Goal: Communication & Community: Share content

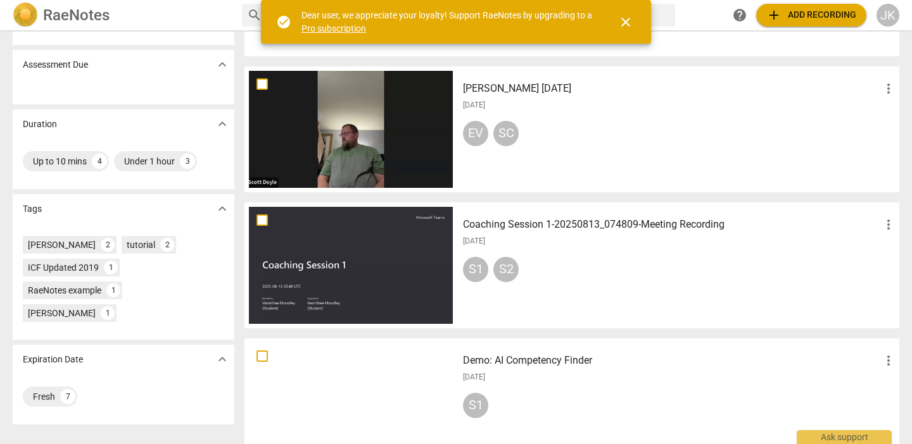
scroll to position [161, 0]
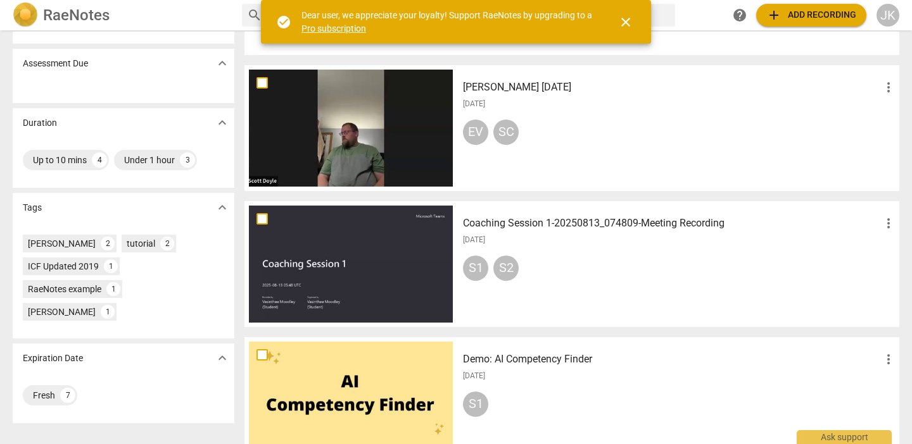
click at [378, 287] on div at bounding box center [351, 264] width 204 height 117
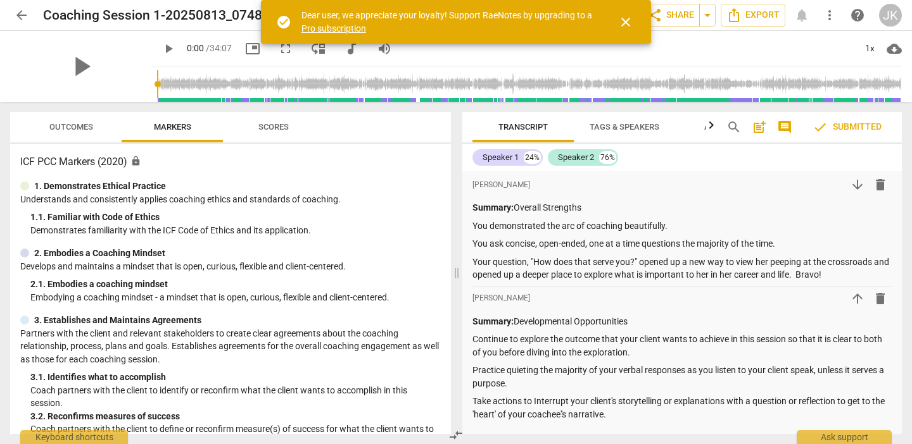
click at [836, 124] on span "check Submitted" at bounding box center [846, 127] width 69 height 15
click at [845, 434] on div "Ask support" at bounding box center [843, 434] width 95 height 20
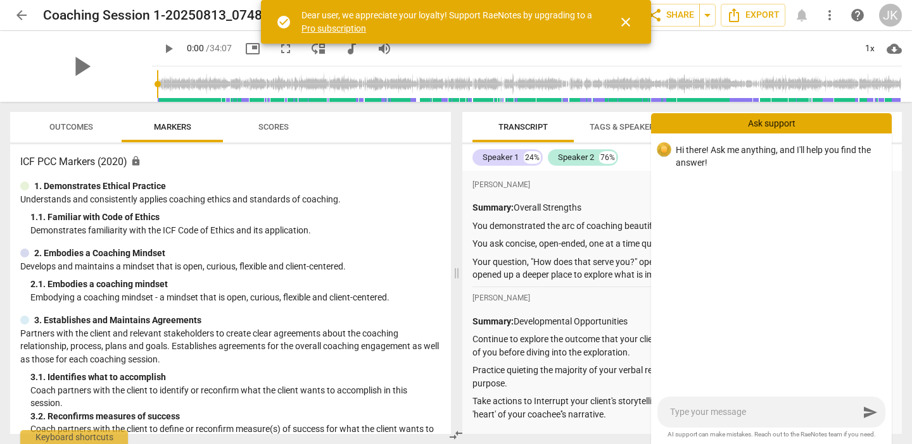
type textarea "H"
type textarea "Ho"
type textarea "How"
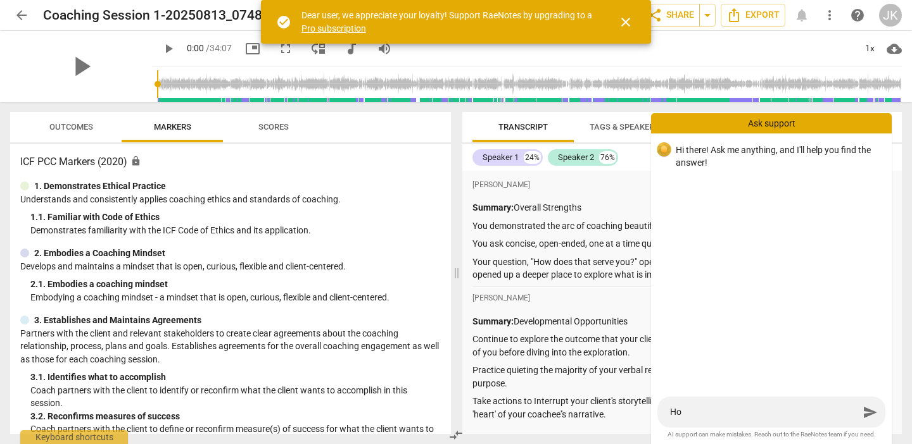
type textarea "How"
type textarea "How d"
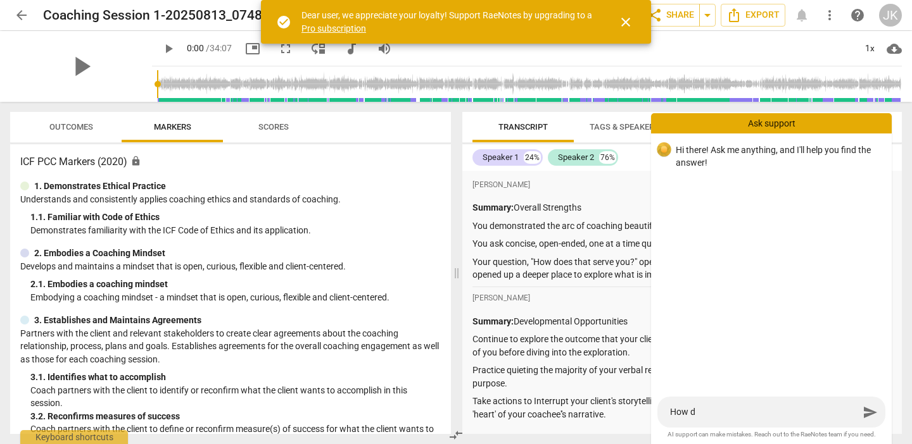
type textarea "How do"
type textarea "How do I"
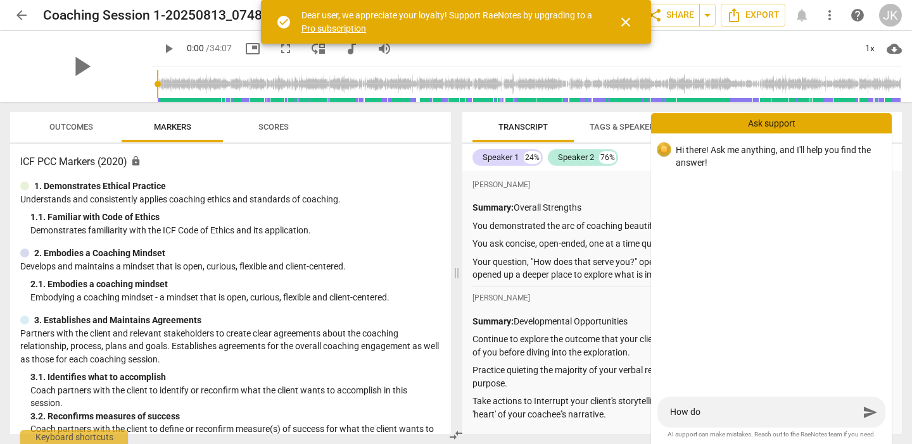
type textarea "How do I"
type textarea "How do I s"
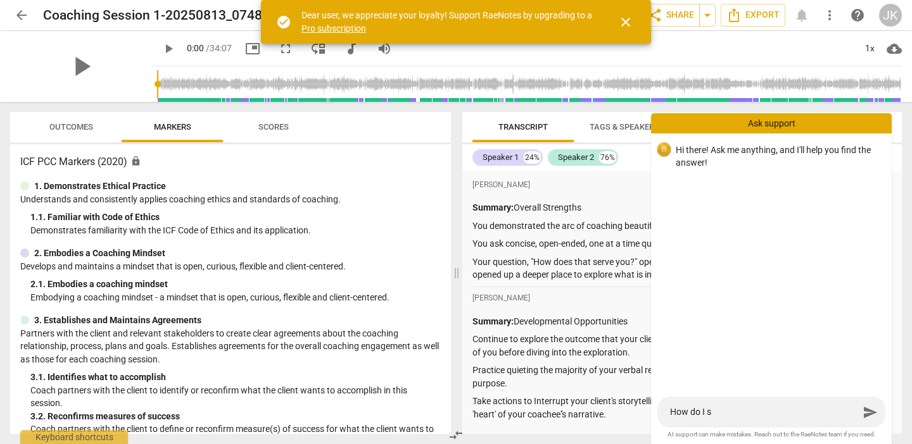
type textarea "How do I se"
type textarea "How do I sen"
type textarea "How do I send"
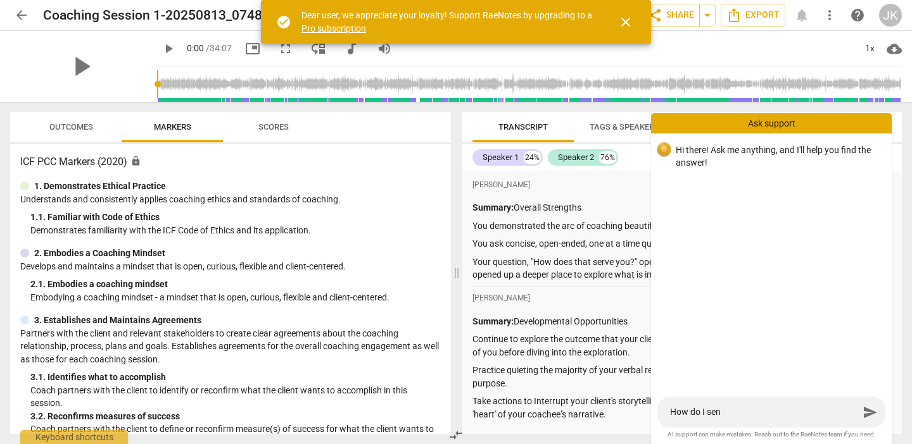
type textarea "How do I send"
type textarea "How do I send a"
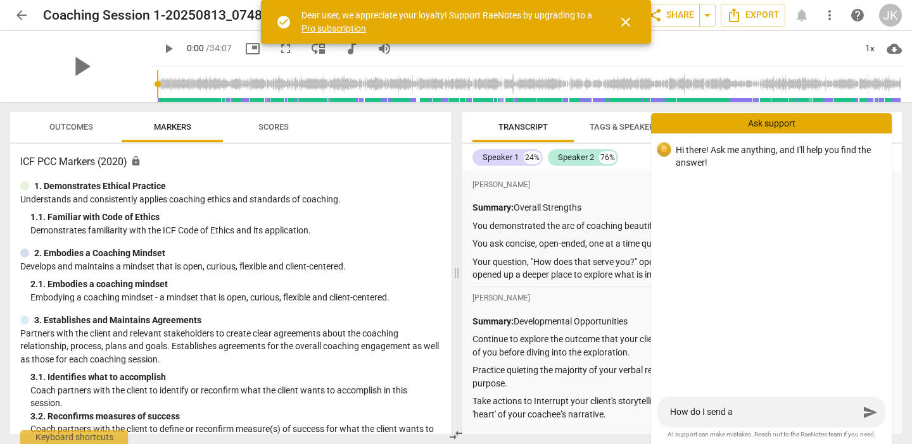
type textarea "How do I send a"
type textarea "How do I send a r"
type textarea "How do I send a re"
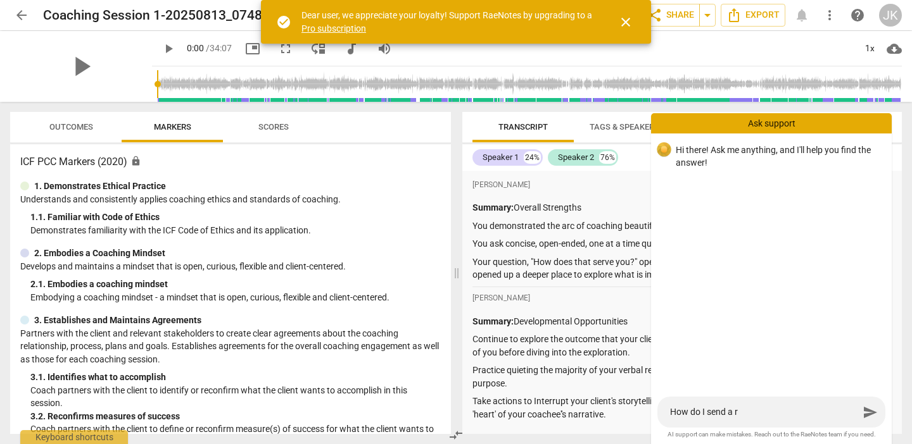
type textarea "How do I send a re"
type textarea "How do I send a rec"
type textarea "How do I send a reco"
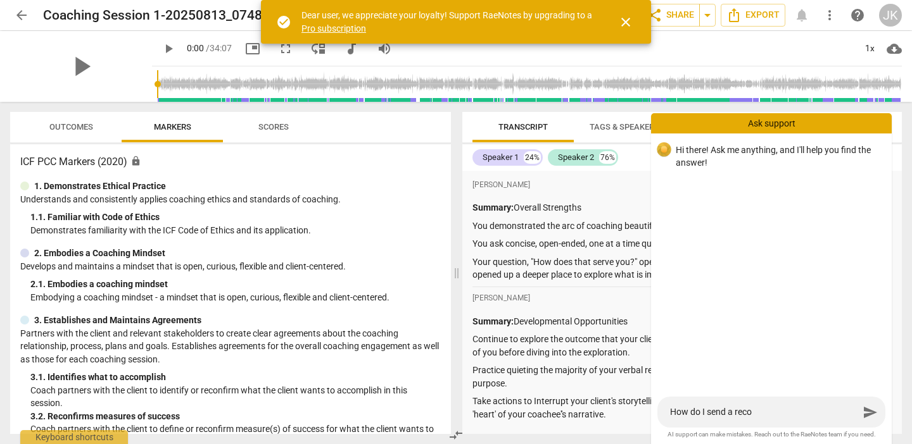
type textarea "How do I send a recor"
type textarea "How do I send a record"
type textarea "How do I send a recordi"
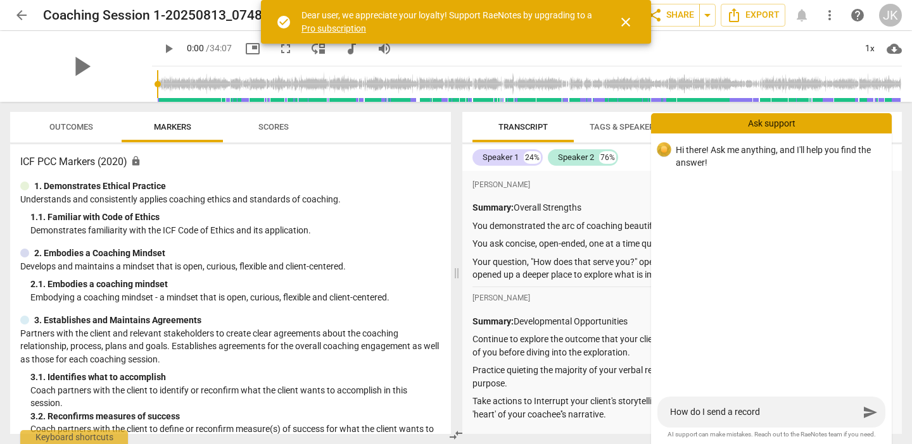
type textarea "How do I send a recordi"
type textarea "How do I send a recordin"
type textarea "How do I send a recording"
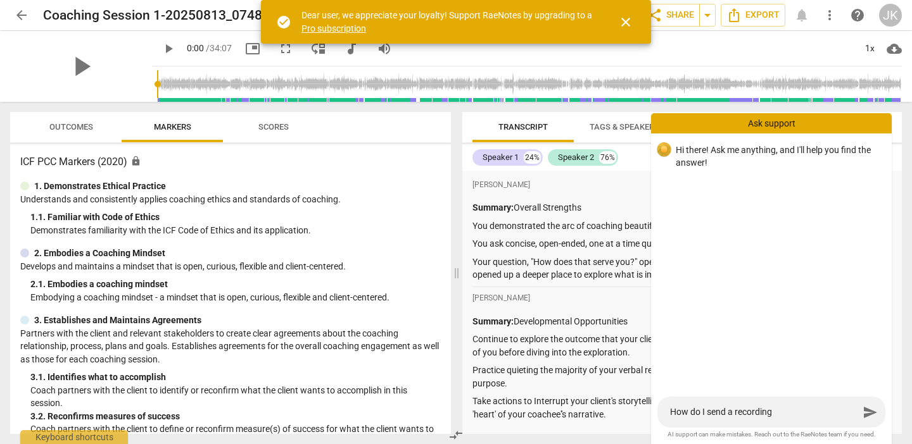
type textarea "How do I send a recording"
type textarea "How do I send a recording t"
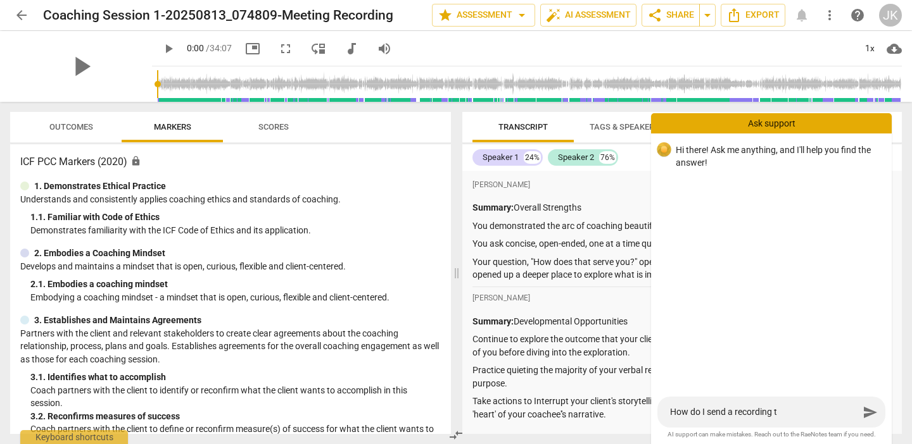
type textarea "How do I send a recording to"
type textarea "How do I send a recording to m"
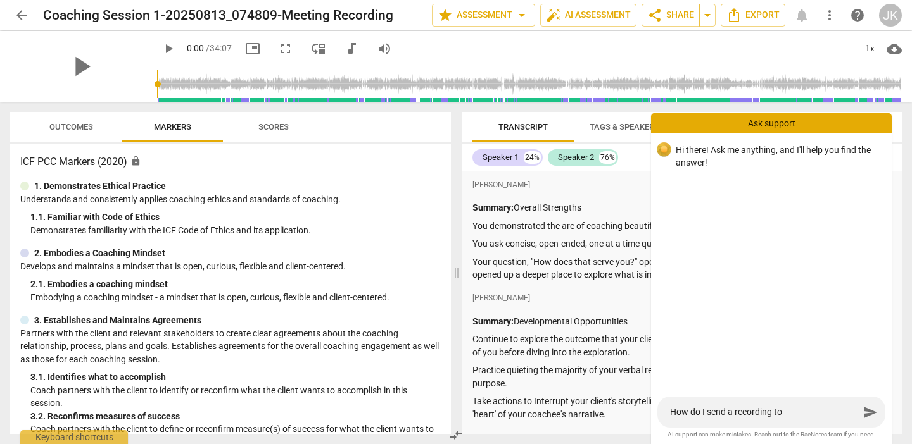
type textarea "How do I send a recording to m"
type textarea "How do I send a recording to my"
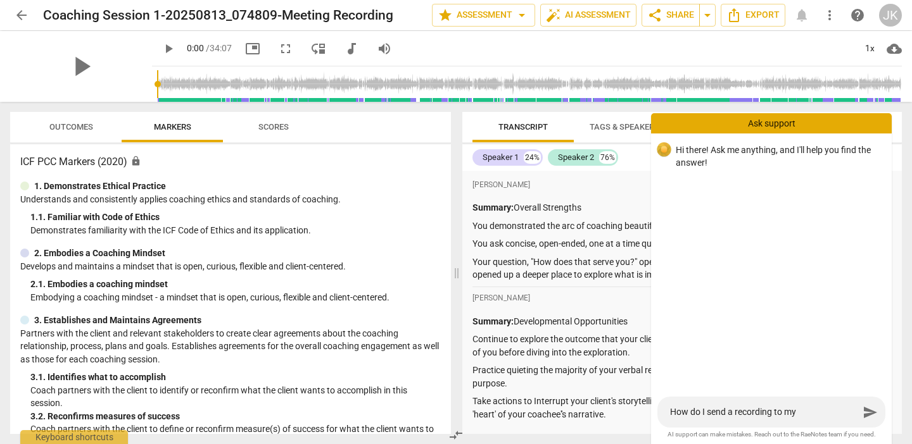
type textarea "How do I send a recording to my c"
type textarea "How do I send a recording to my co"
type textarea "How do I send a recording to my coa"
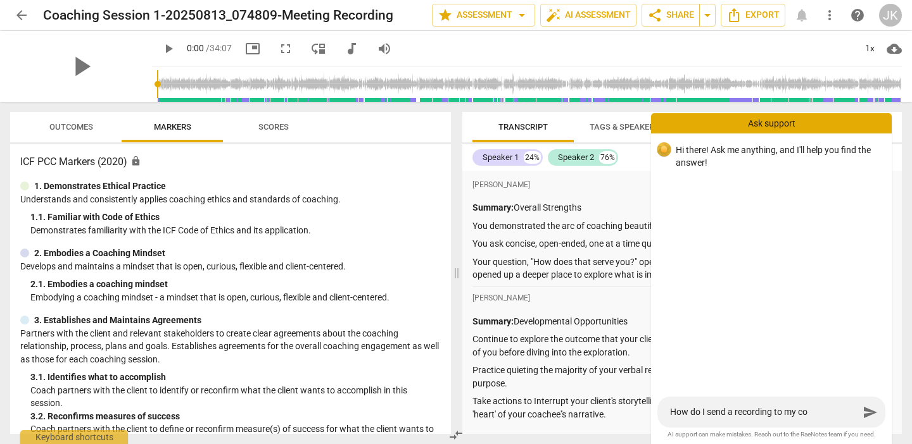
type textarea "How do I send a recording to my coa"
type textarea "How do I send a recording to my coac"
type textarea "How do I send a recording to my coach"
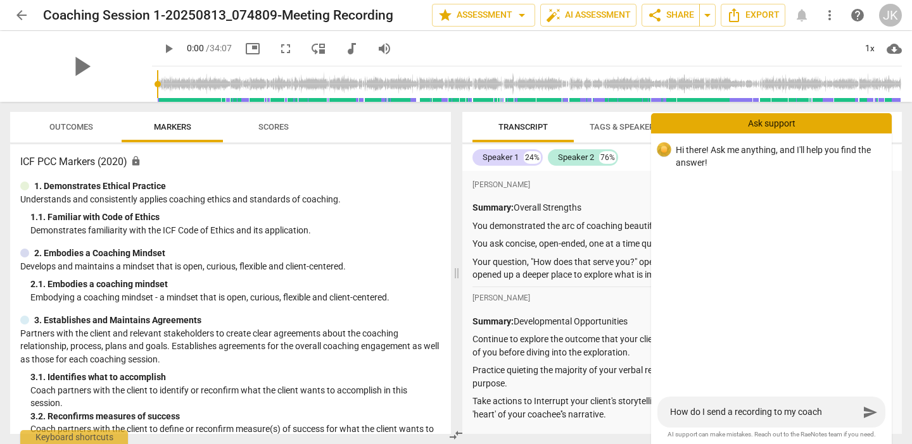
type textarea "How do I send a recording to my coachi"
type textarea "How do I send a recording to my coachin"
type textarea "How do I send a recording to my coaching"
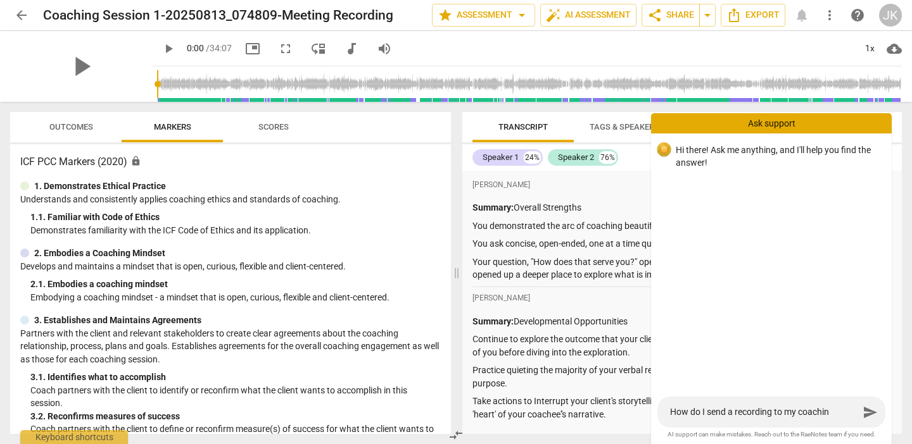
type textarea "How do I send a recording to my coaching"
type textarea "How do I send a recording to my coaching s"
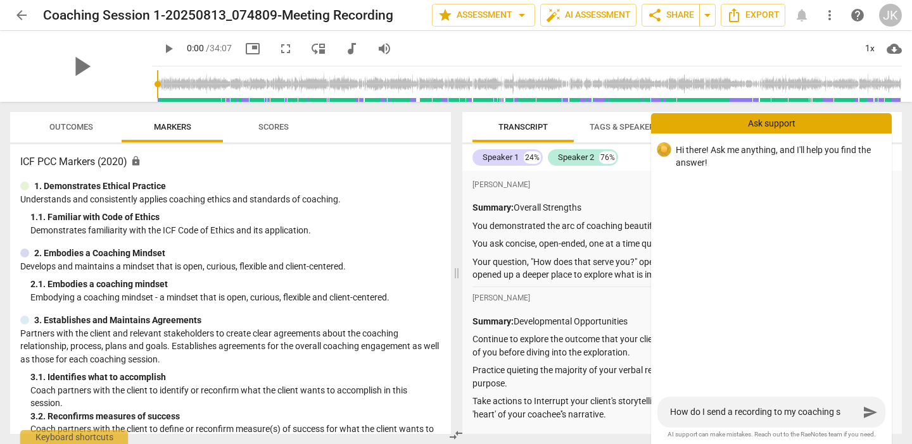
type textarea "How do I send a recording to my coaching sc"
type textarea "How do I send a recording to my coaching sch"
type textarea "How do I send a recording to my coaching scho"
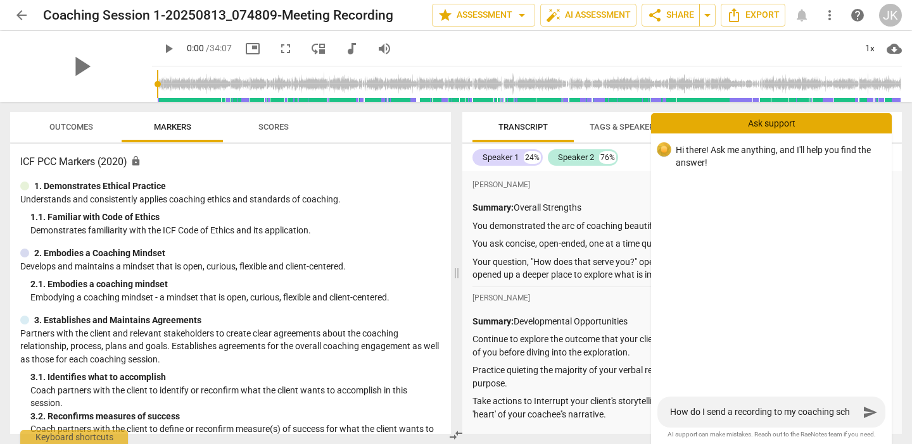
type textarea "How do I send a recording to my coaching scho"
type textarea "How do I send a recording to my coaching schoo"
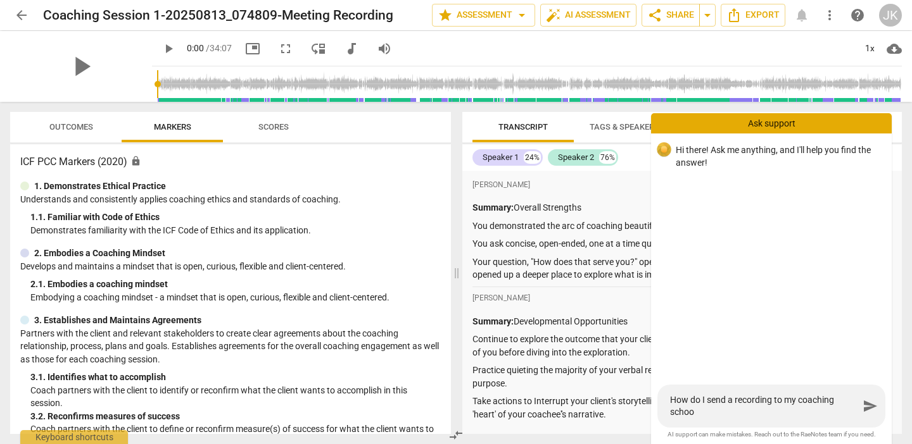
type textarea "How do I send a recording to my coaching school"
type textarea "How do I send a recording to my coaching school?"
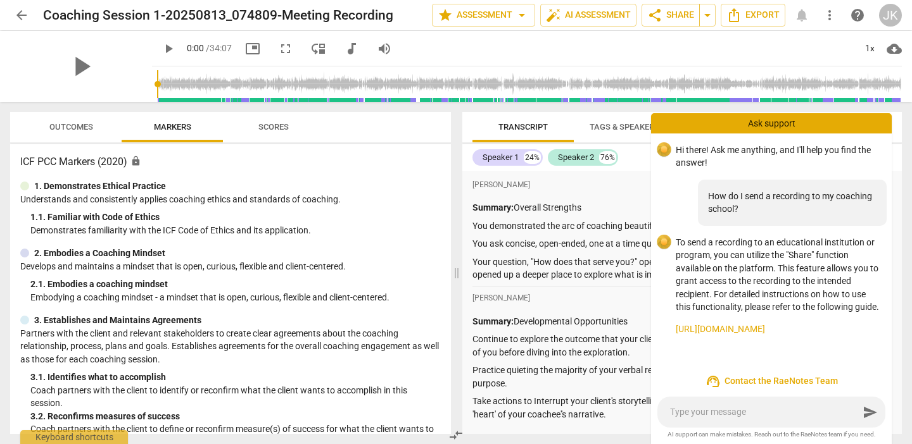
type textarea "H"
type textarea "Ho"
type textarea "How"
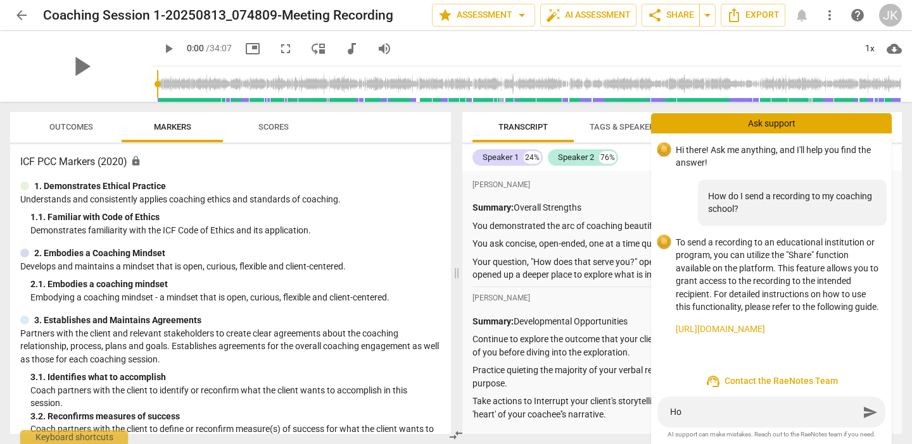
type textarea "How"
type textarea "How d"
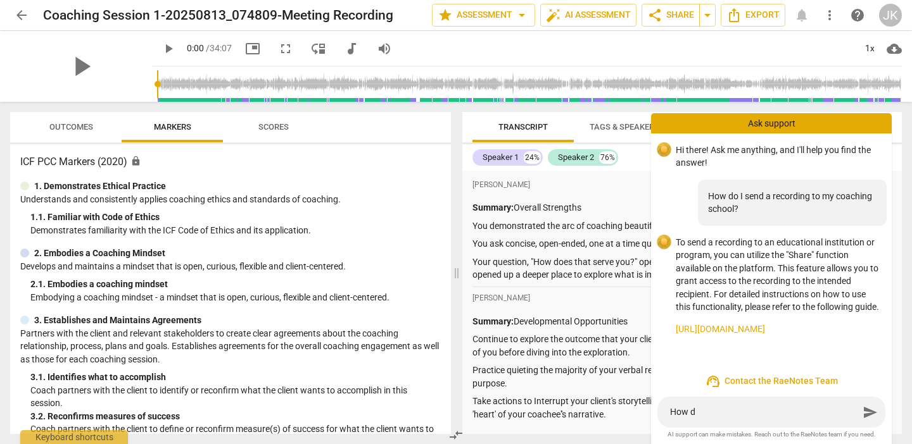
type textarea "How do"
type textarea "How do I"
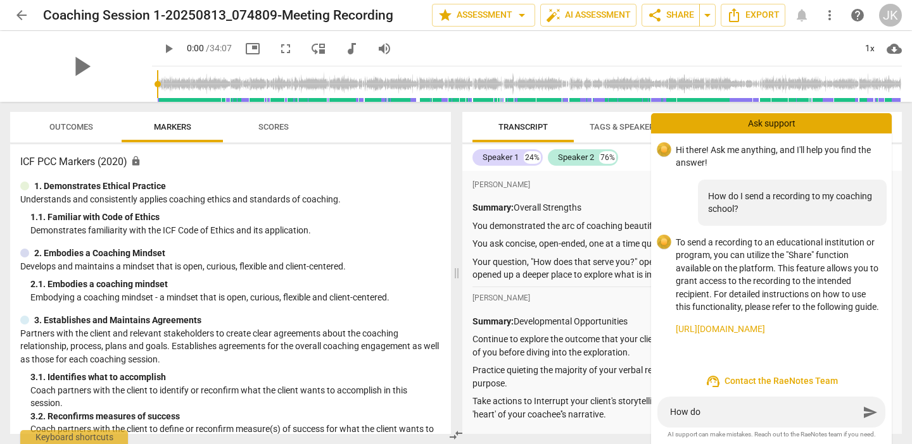
type textarea "How do I"
type textarea "How do I s"
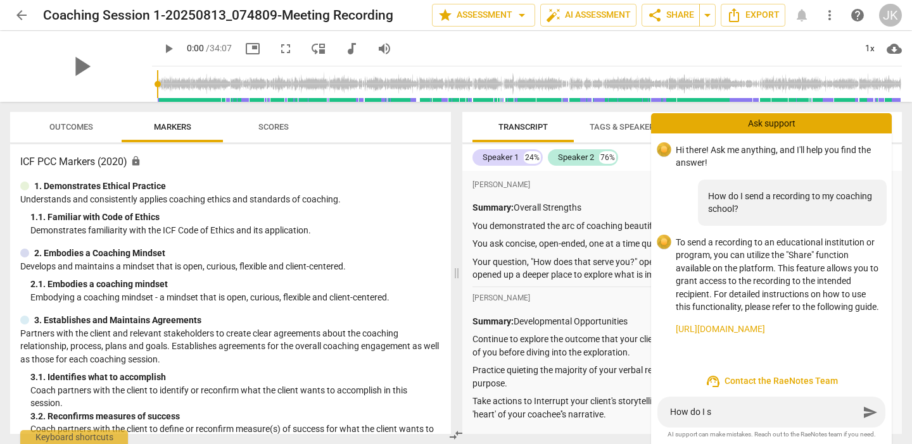
type textarea "How do I se"
type textarea "How do I sen"
type textarea "How do I send"
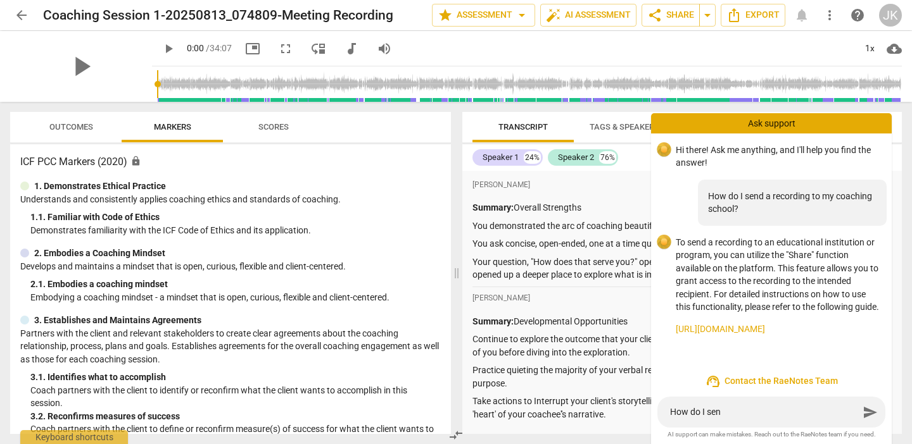
type textarea "How do I send"
type textarea "How do I send m"
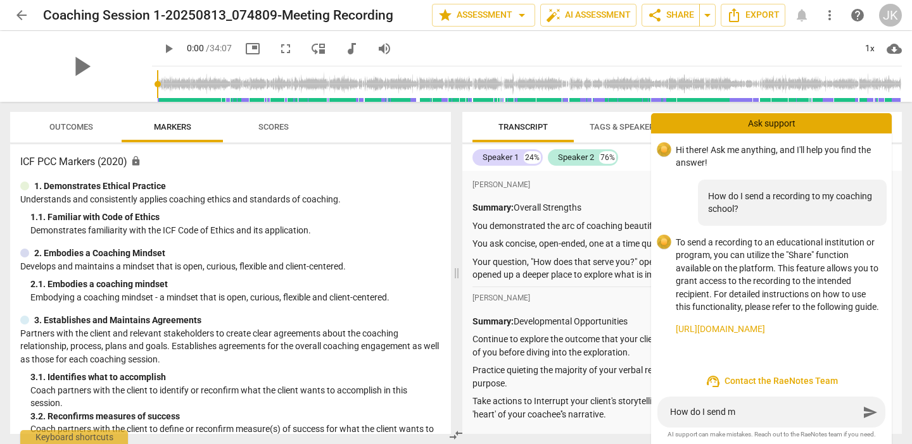
type textarea "How do I send my"
type textarea "How do I send my R"
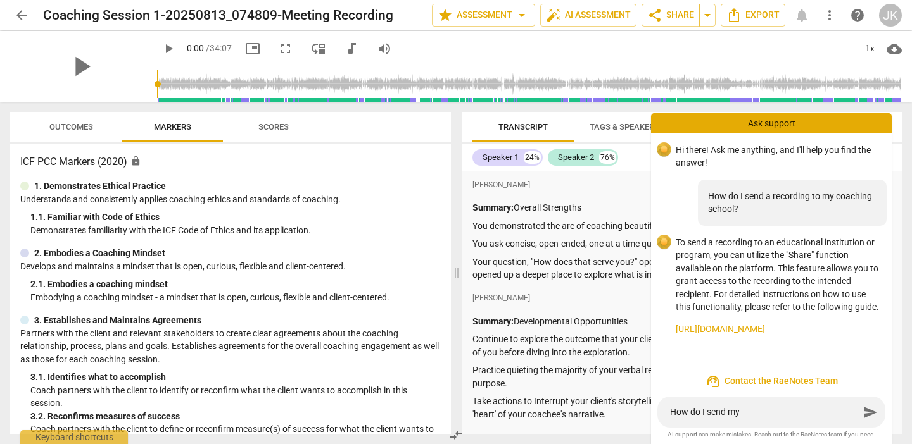
type textarea "How do I send my R"
type textarea "How do I send my Ra"
type textarea "How do I send my Rae"
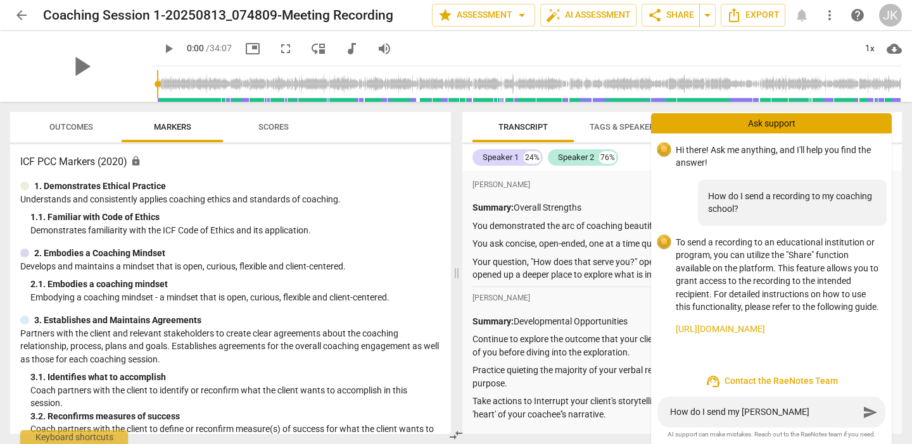
type textarea "How do I send my RaeN"
type textarea "How do I send my RaeNO"
type textarea "How do I send my RaeNOt"
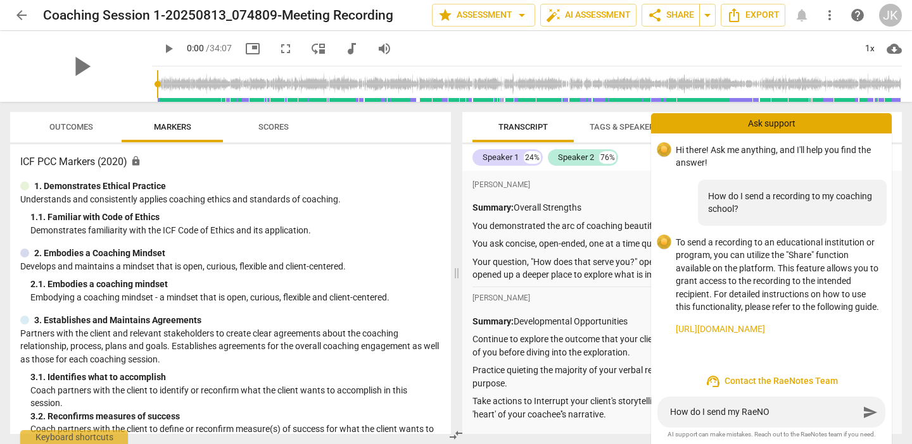
type textarea "How do I send my RaeNOt"
type textarea "How do I send my RaeNOte"
type textarea "How do I send my RaeNOtes"
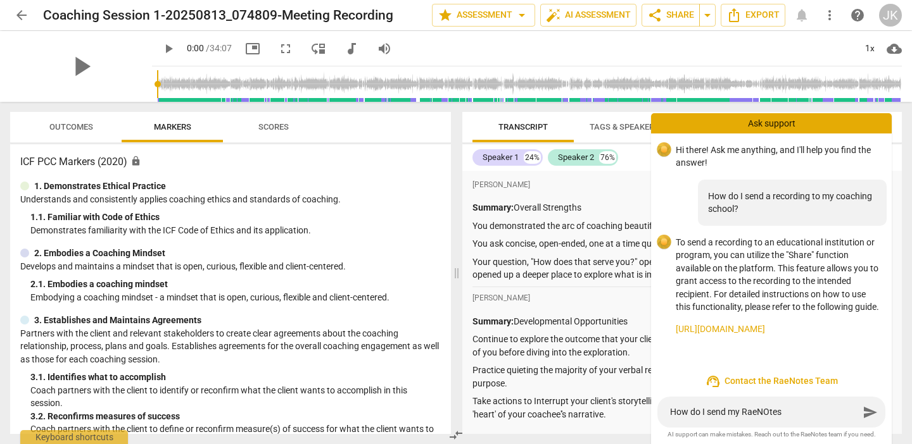
type textarea "How do I send my RaeNOtes"
type textarea "How do I send my RaeNOtes A"
type textarea "How do I send my RaeNOtes As"
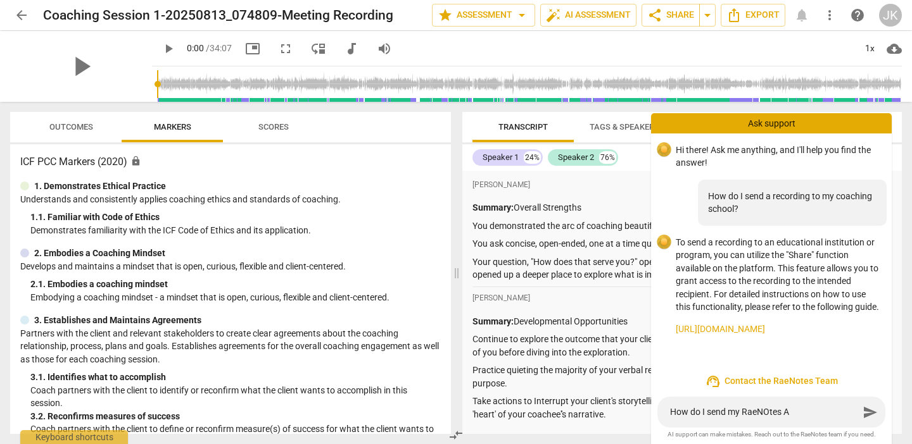
type textarea "How do I send my RaeNOtes As"
type textarea "How do I send my RaeNOtes Ass"
type textarea "How do I send my RaeNOtes Asse"
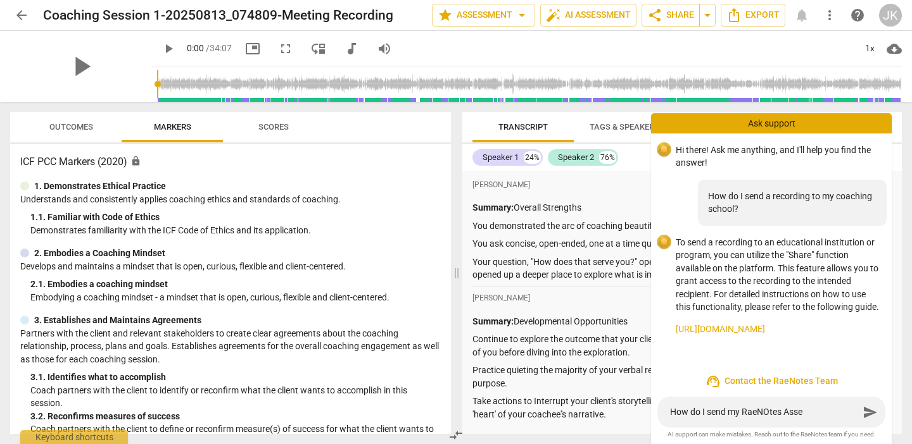
type textarea "How do I send my RaeNOtes Asses"
type textarea "How do I send my RaeNOtes Assess"
type textarea "How do I send my RaeNOtes Assessm"
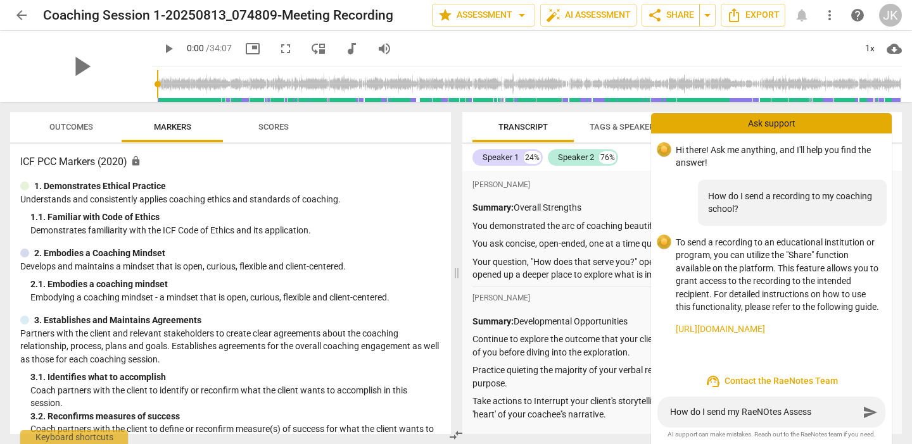
type textarea "How do I send my RaeNOtes Assessm"
type textarea "How do I send my RaeNOtes Assessme"
type textarea "How do I send my RaeNOtes Assessmen"
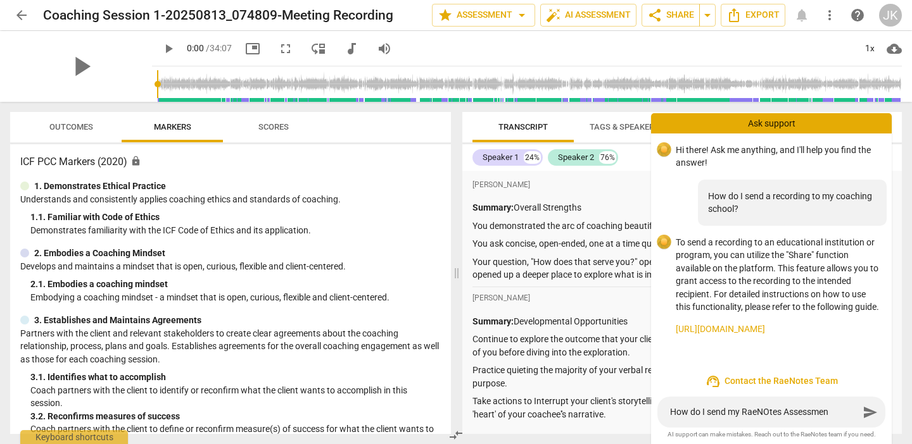
type textarea "How do I send my RaeNOtes Assessment"
type textarea "How do I send my RaeNOtes Assessment t"
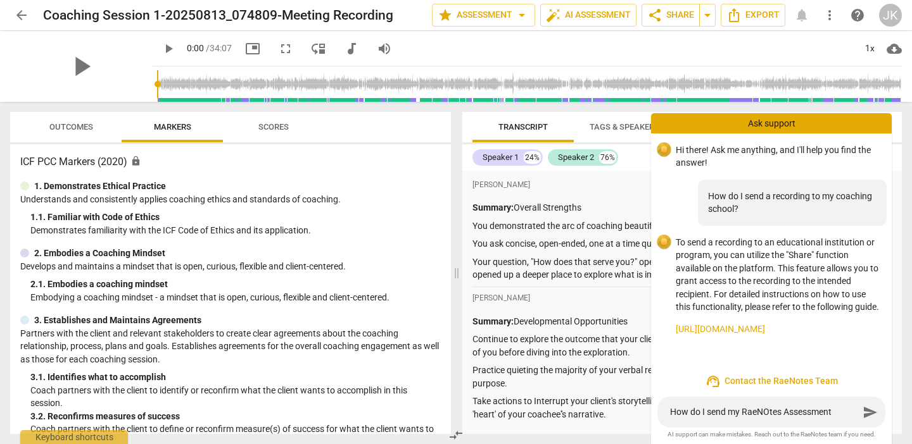
type textarea "How do I send my RaeNOtes Assessment t"
type textarea "How do I send my RaeNOtes Assessment to"
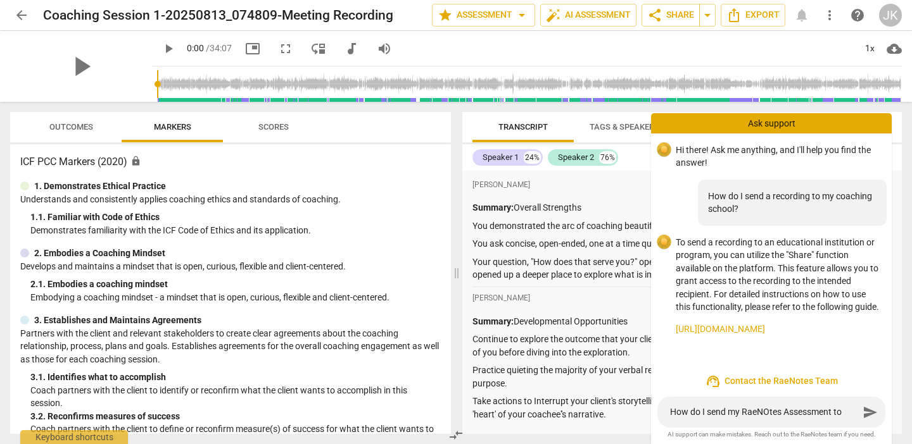
type textarea "How do I send my RaeNOtes Assessment to m"
type textarea "How do I send my RaeNOtes Assessment to my"
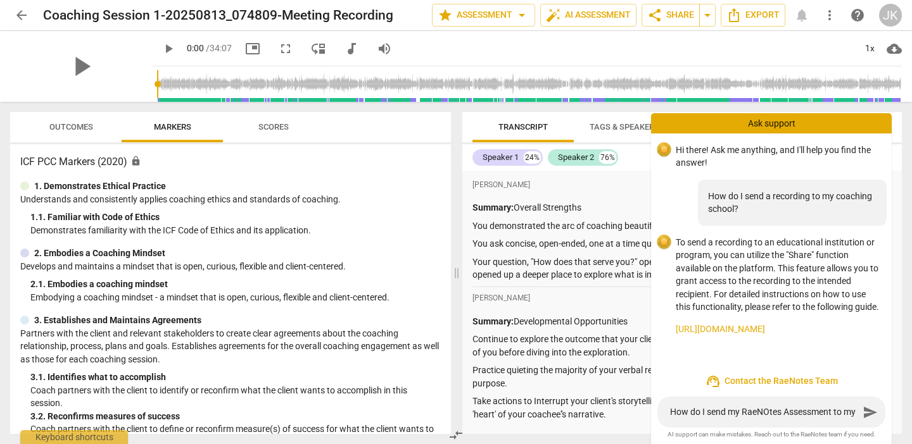
type textarea "How do I send my RaeNOtes Assessment to my"
type textarea "How do I send my RaeNOtes Assessment to my c"
type textarea "How do I send my RaeNOtes Assessment to my co"
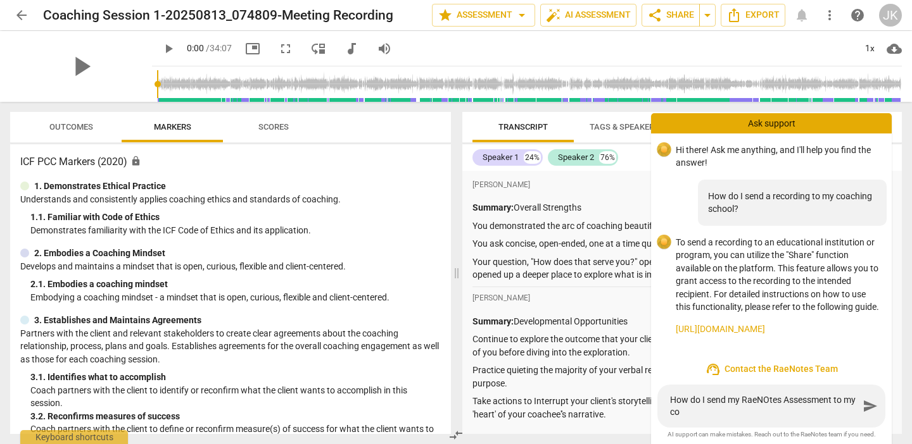
type textarea "How do I send my RaeNOtes Assessment to my coa"
type textarea "How do I send my RaeNOtes Assessment to my coac"
type textarea "How do I send my RaeNOtes Assessment to my coach"
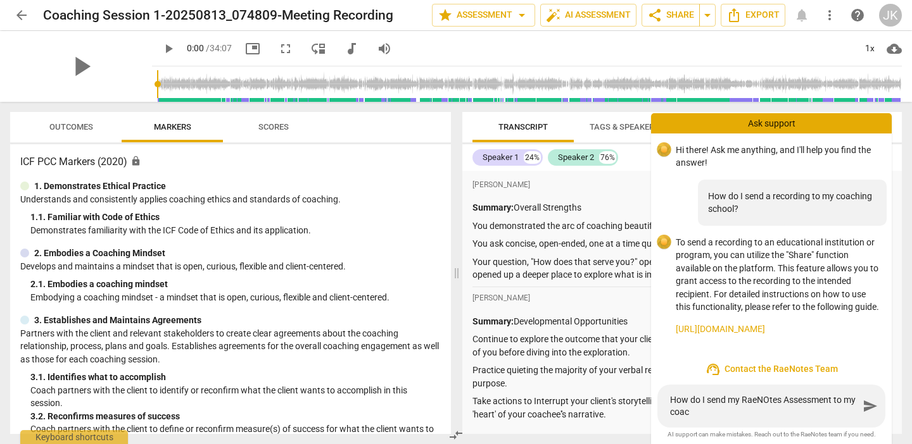
type textarea "How do I send my RaeNOtes Assessment to my coach"
type textarea "How do I send my RaeNOtes Assessment to my coachi"
type textarea "How do I send my RaeNOtes Assessment to my coachin"
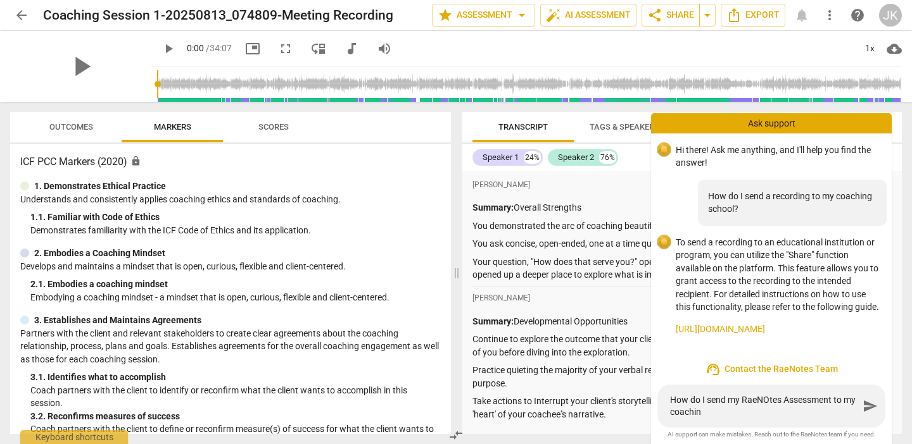
type textarea "How do I send my RaeNOtes Assessment to my coaching"
click at [770, 399] on textarea "How do I send my RaeNOtes Assessment to my coaching school" at bounding box center [764, 406] width 189 height 24
click at [743, 402] on textarea "How do I send my RaeNotes Assessment to my coaching school" at bounding box center [764, 406] width 189 height 24
click at [869, 404] on span "send" at bounding box center [869, 406] width 15 height 15
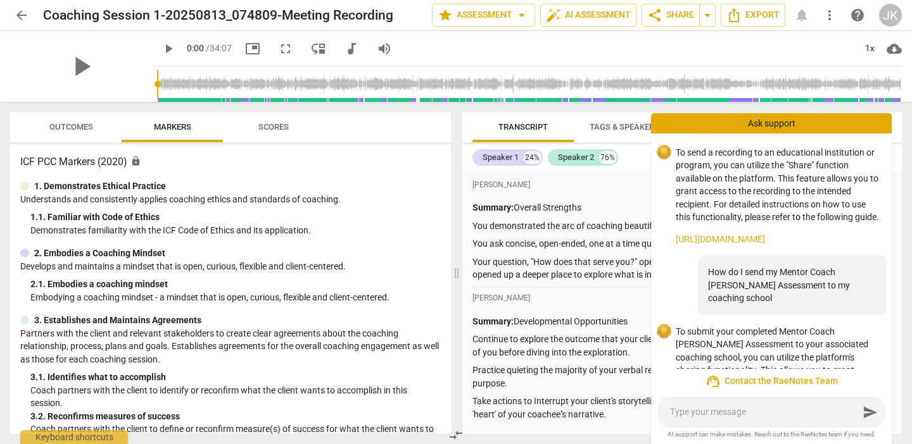
scroll to position [187, 0]
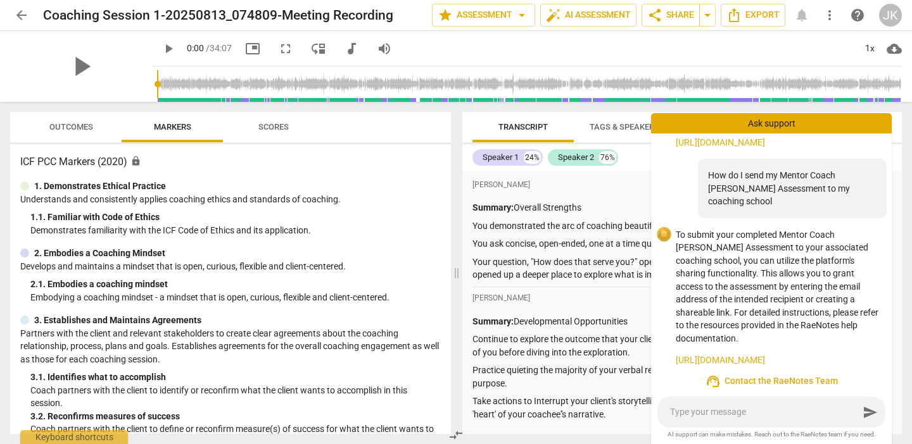
click at [770, 354] on link "https://raenotes.com/help/icf_share.html" at bounding box center [778, 360] width 206 height 13
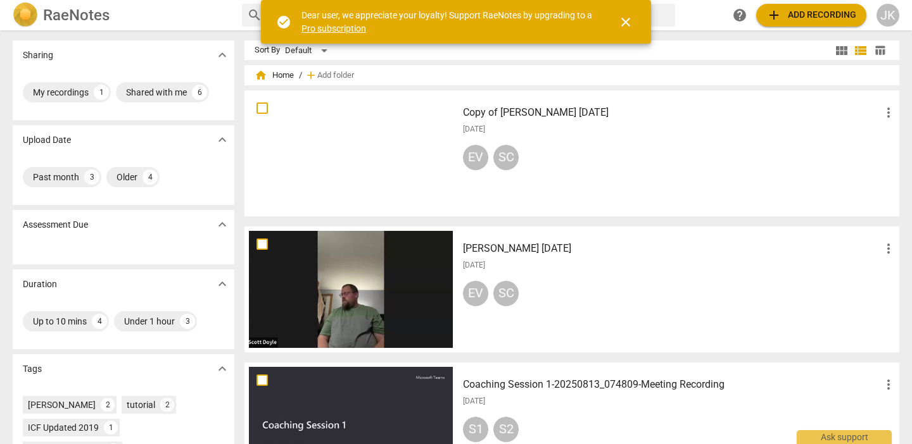
click at [318, 409] on div at bounding box center [351, 425] width 204 height 117
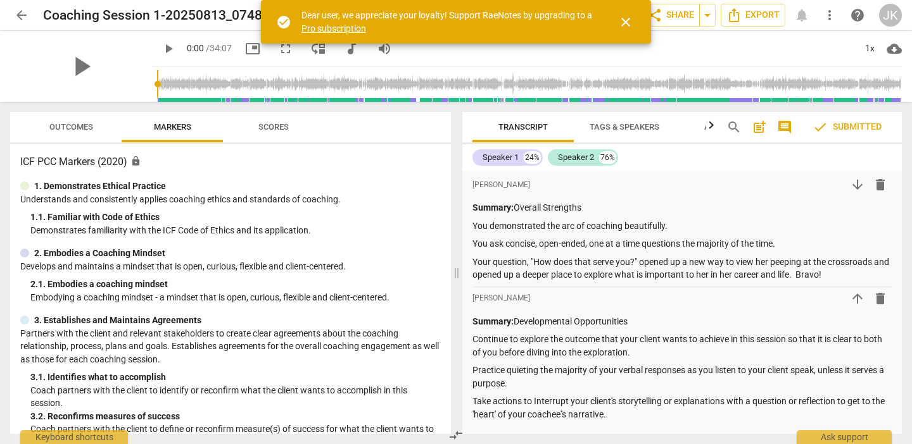
click at [86, 122] on span "Outcomes" at bounding box center [71, 127] width 74 height 17
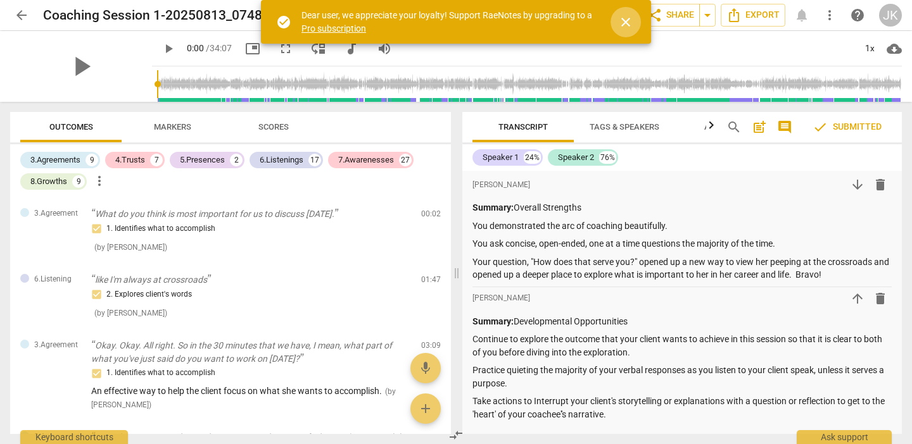
click at [627, 18] on span "close" at bounding box center [625, 22] width 15 height 15
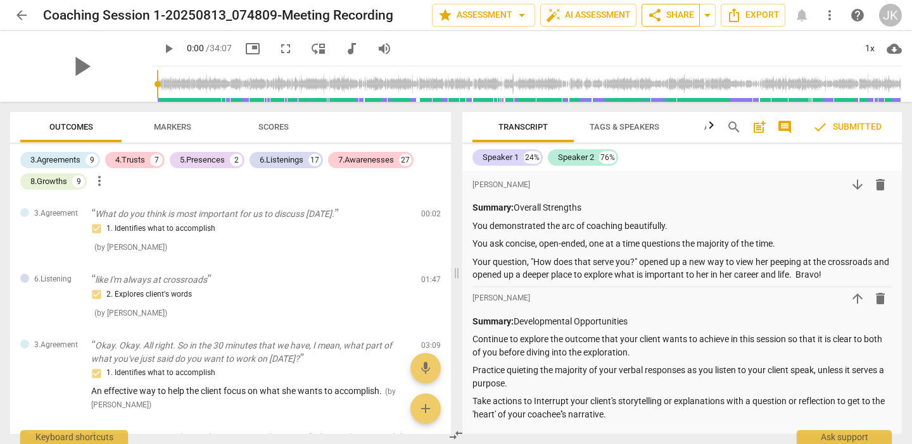
click at [659, 11] on span "share" at bounding box center [654, 15] width 15 height 15
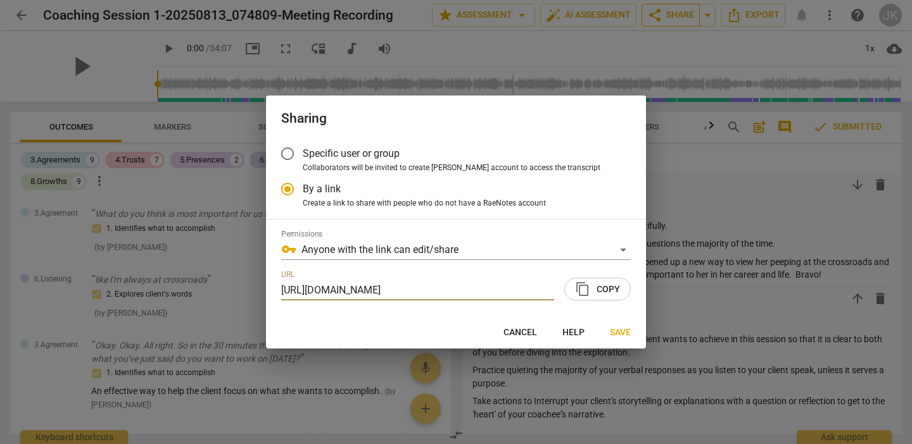
radio input "false"
click at [287, 153] on input "Specific user or group" at bounding box center [287, 154] width 30 height 30
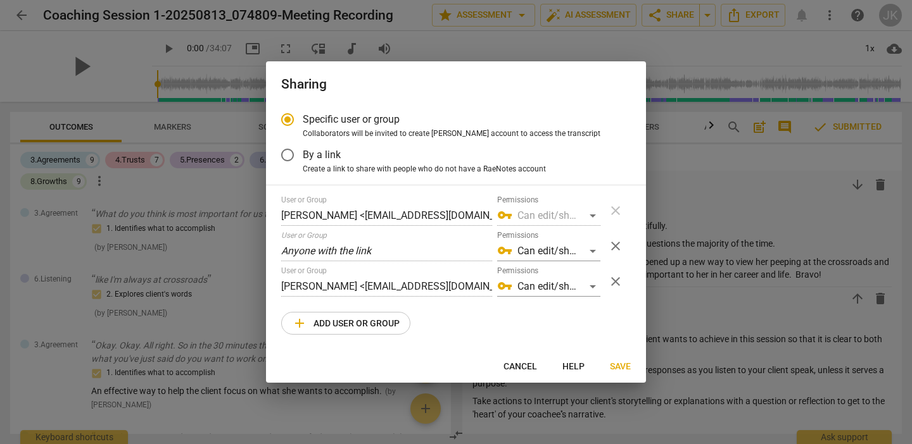
click at [368, 322] on span "add Add user or group" at bounding box center [346, 323] width 108 height 15
radio input "false"
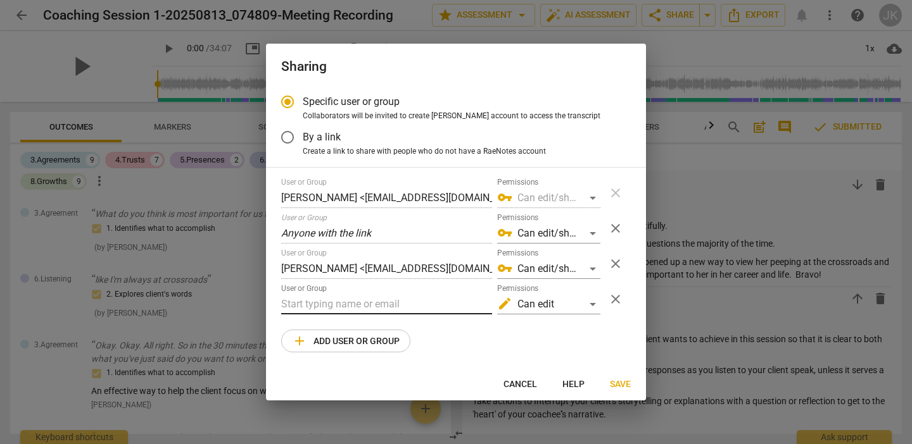
click at [284, 302] on input "text" at bounding box center [386, 304] width 211 height 20
paste input "[EMAIL_ADDRESS][DOMAIN_NAME]"
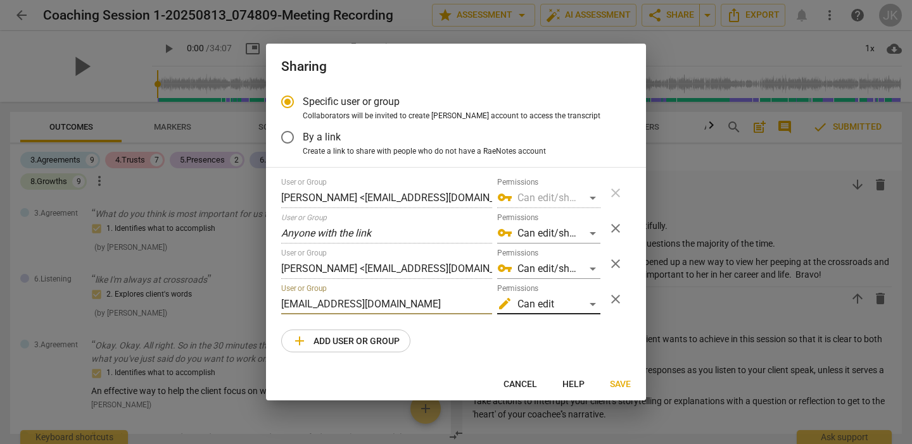
type input "[EMAIL_ADDRESS][DOMAIN_NAME]"
click at [592, 303] on div "edit Can edit" at bounding box center [548, 304] width 103 height 20
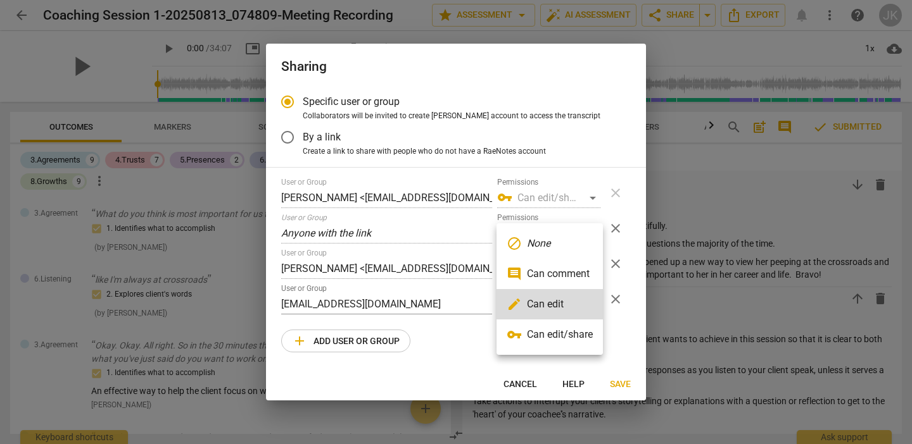
click at [557, 242] on li "block None" at bounding box center [549, 244] width 106 height 30
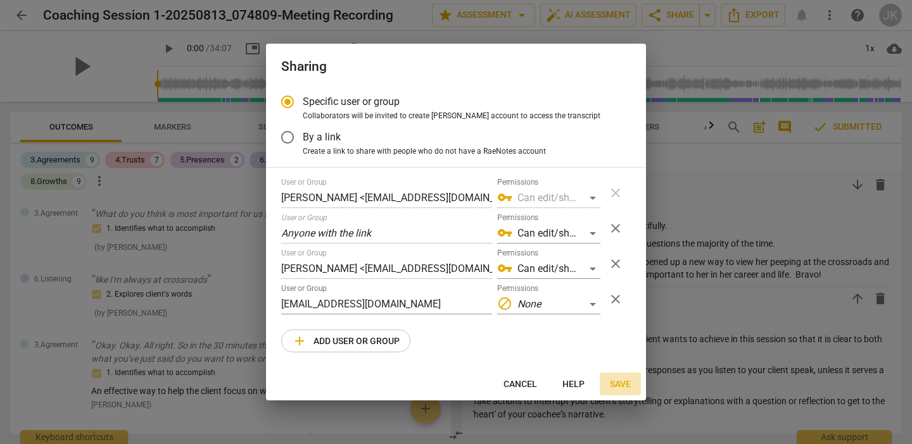
click at [620, 380] on span "Save" at bounding box center [620, 385] width 21 height 13
radio input "false"
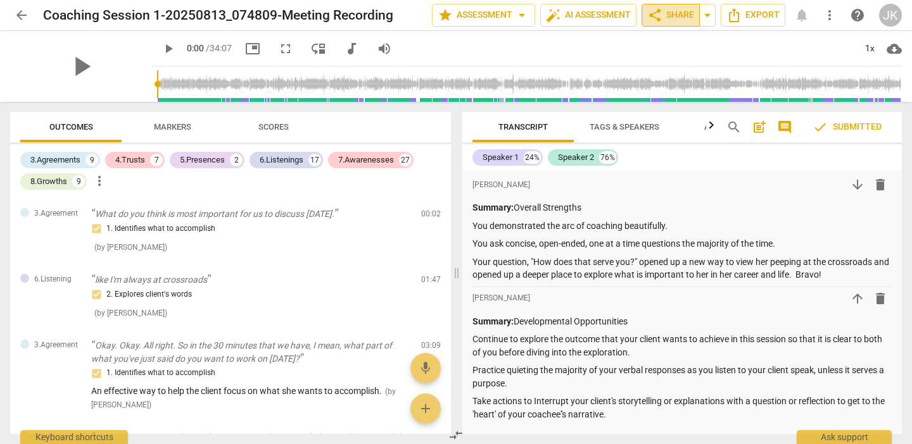
click at [659, 11] on span "share" at bounding box center [654, 15] width 15 height 15
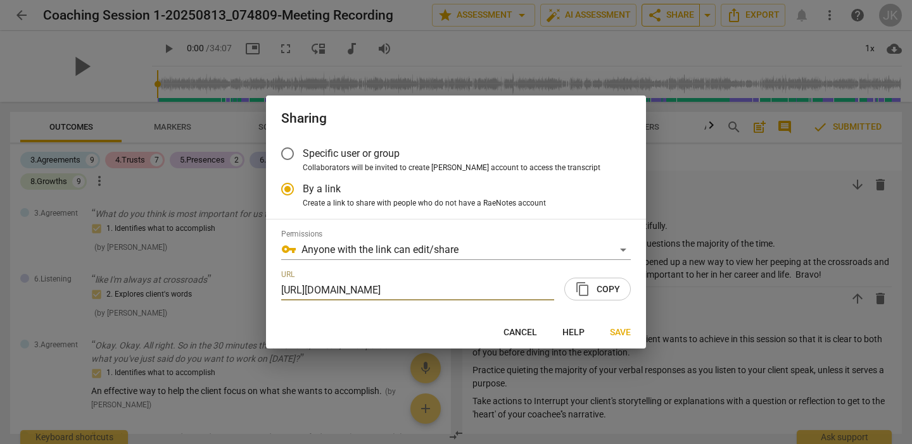
radio input "false"
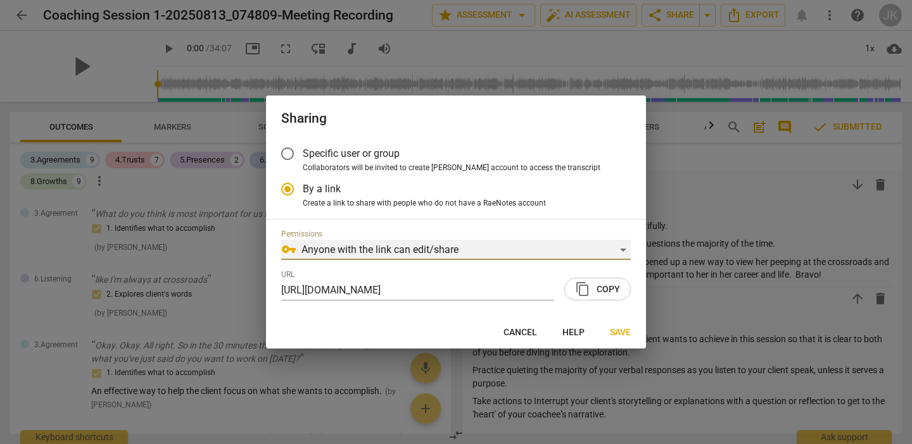
click at [622, 246] on div "vpn_key Anyone with the link can edit/share" at bounding box center [455, 250] width 349 height 20
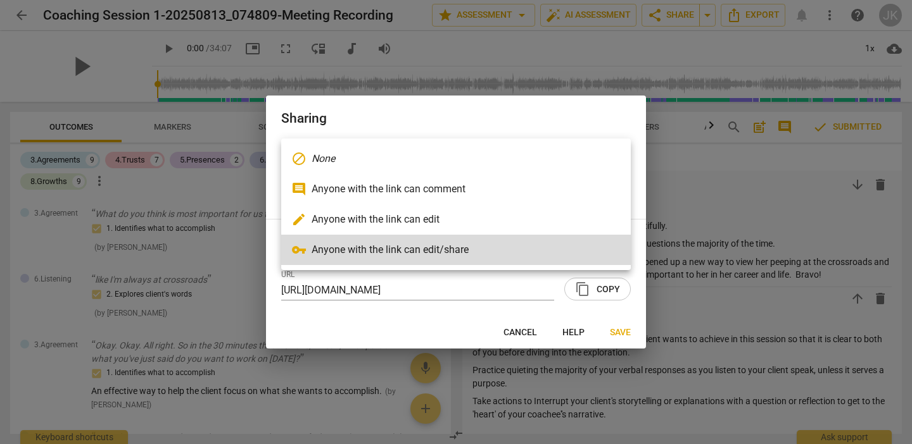
click at [751, 189] on div at bounding box center [456, 222] width 912 height 444
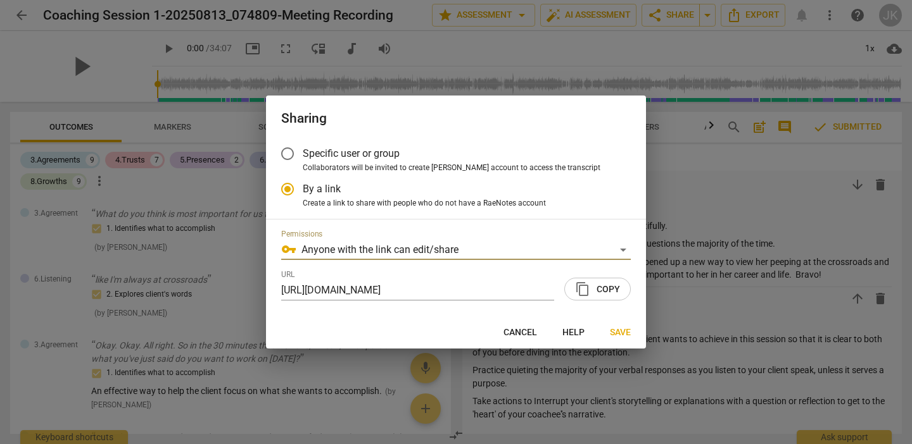
click at [289, 154] on input "Specific user or group" at bounding box center [287, 154] width 30 height 30
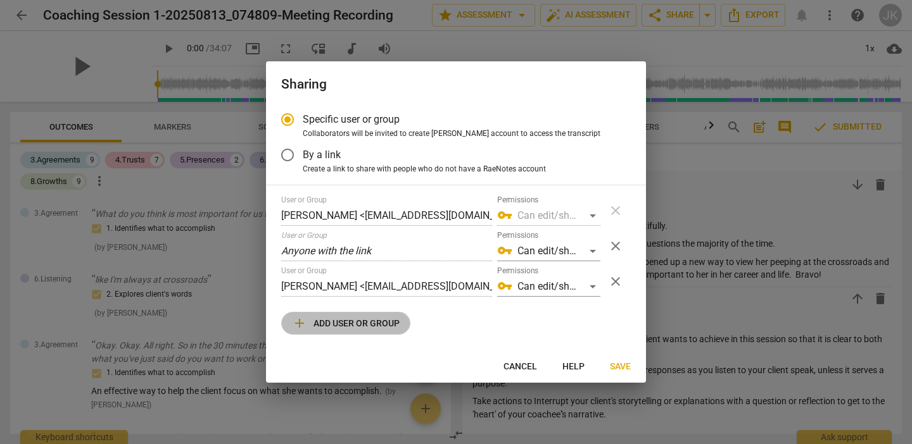
click at [360, 318] on span "add Add user or group" at bounding box center [346, 323] width 108 height 15
radio input "false"
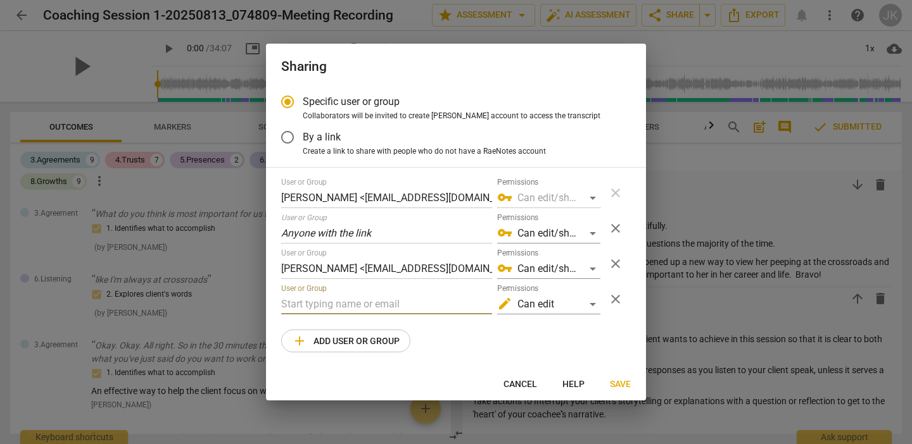
click at [288, 300] on input "text" at bounding box center [386, 304] width 211 height 20
paste input "[EMAIL_ADDRESS][DOMAIN_NAME]"
type input "[EMAIL_ADDRESS][DOMAIN_NAME]"
click at [618, 379] on span "Save" at bounding box center [620, 385] width 21 height 13
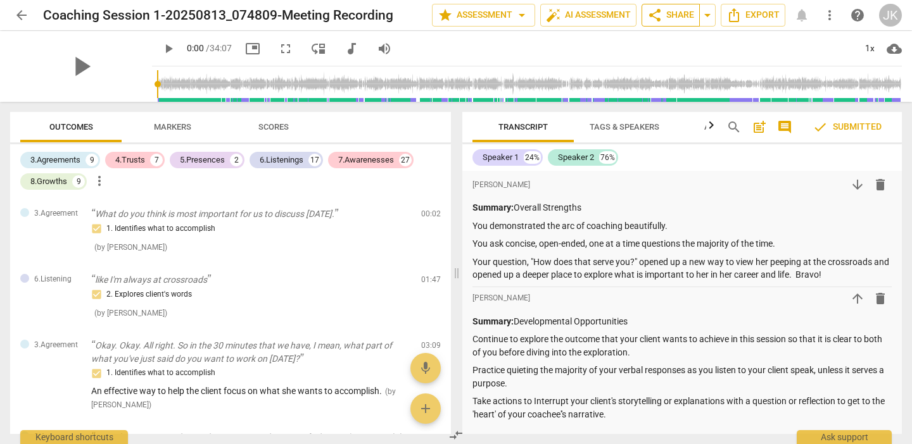
click at [679, 10] on span "share Share" at bounding box center [670, 15] width 47 height 15
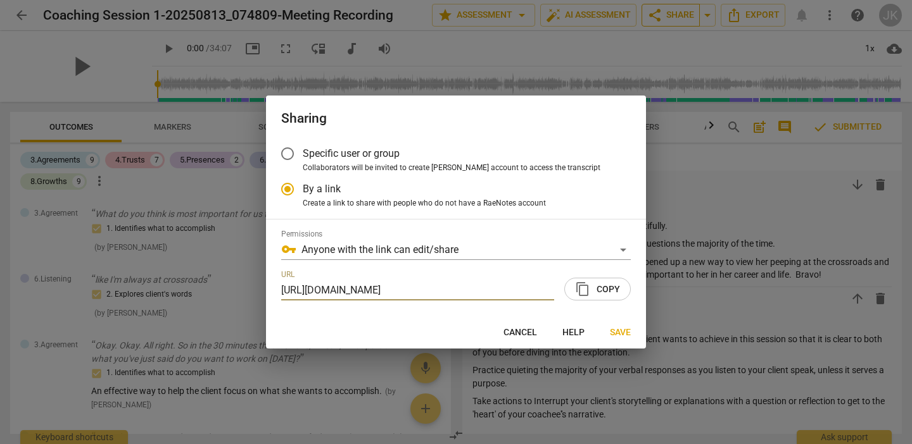
radio input "false"
click at [285, 151] on input "Specific user or group" at bounding box center [287, 154] width 30 height 30
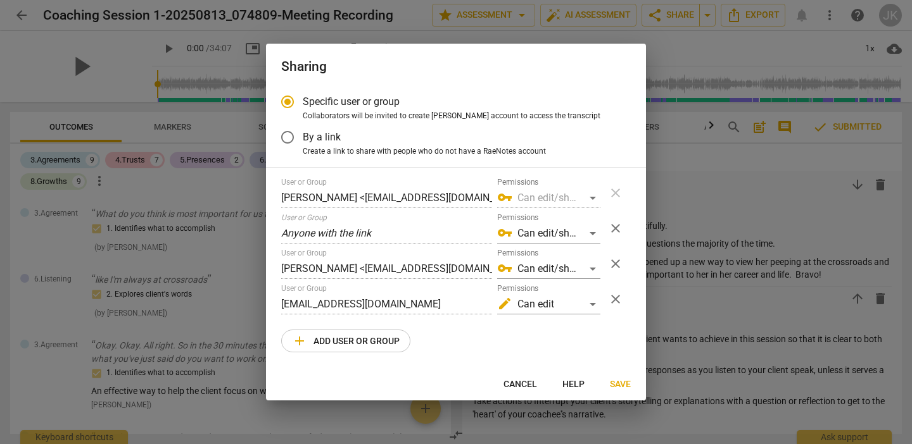
click at [525, 382] on span "Cancel" at bounding box center [520, 385] width 34 height 13
radio input "false"
